Goal: Browse casually

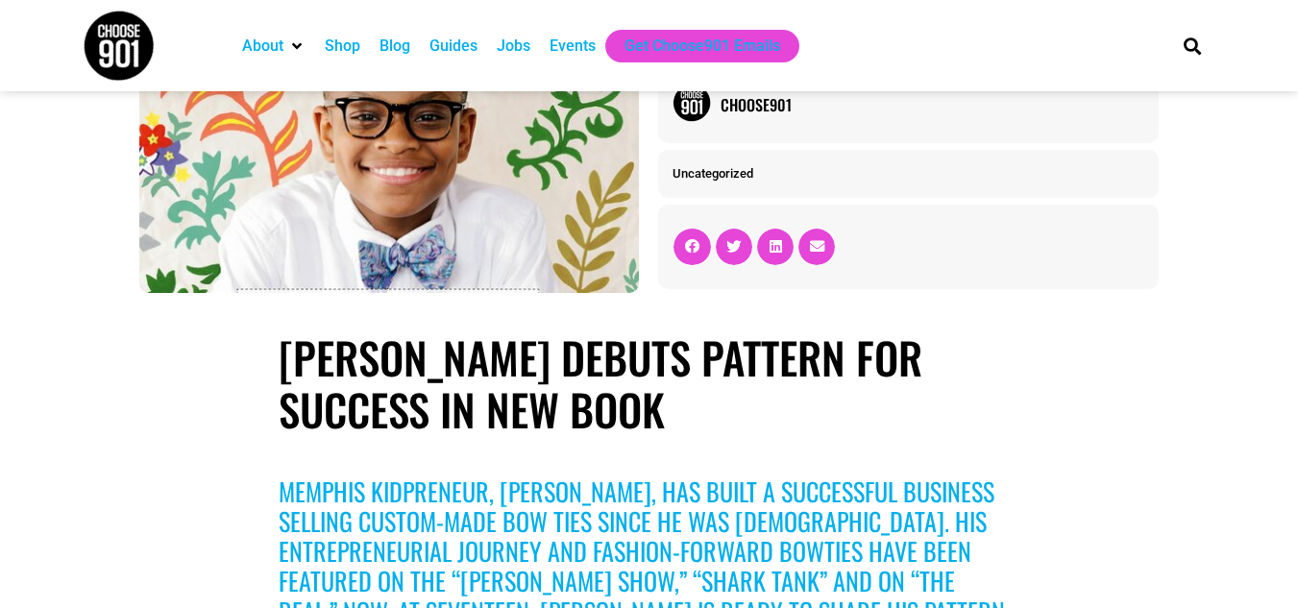
scroll to position [86, 0]
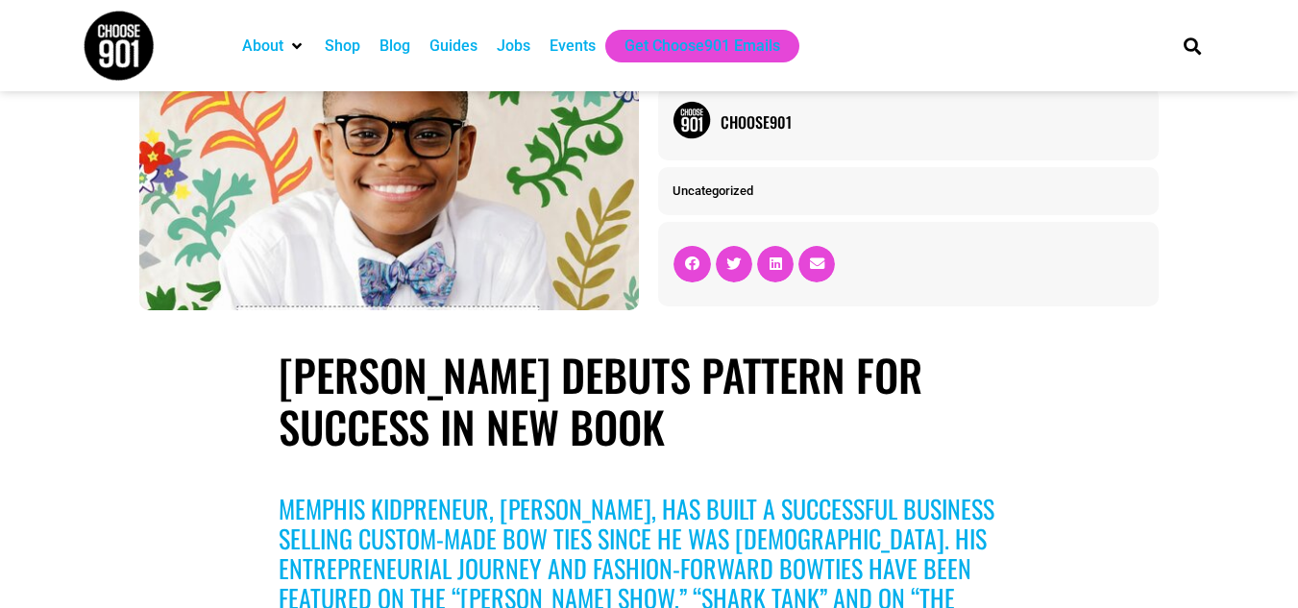
click at [370, 180] on img at bounding box center [389, 167] width 500 height 286
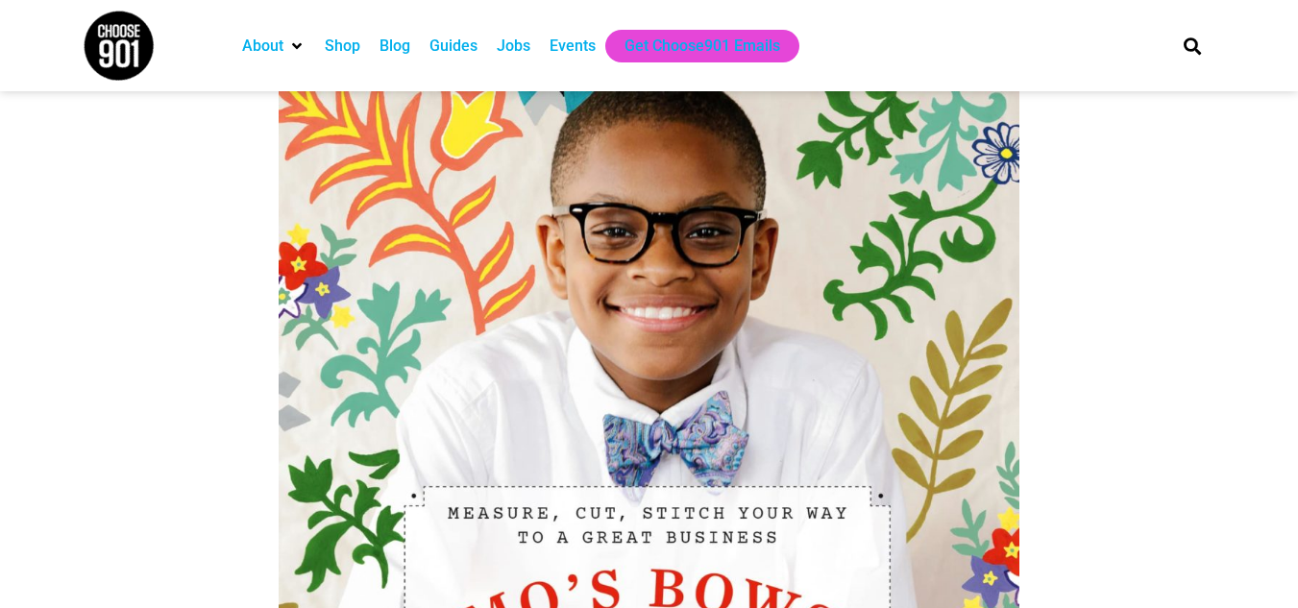
scroll to position [744, 0]
